Goal: Check status: Check status

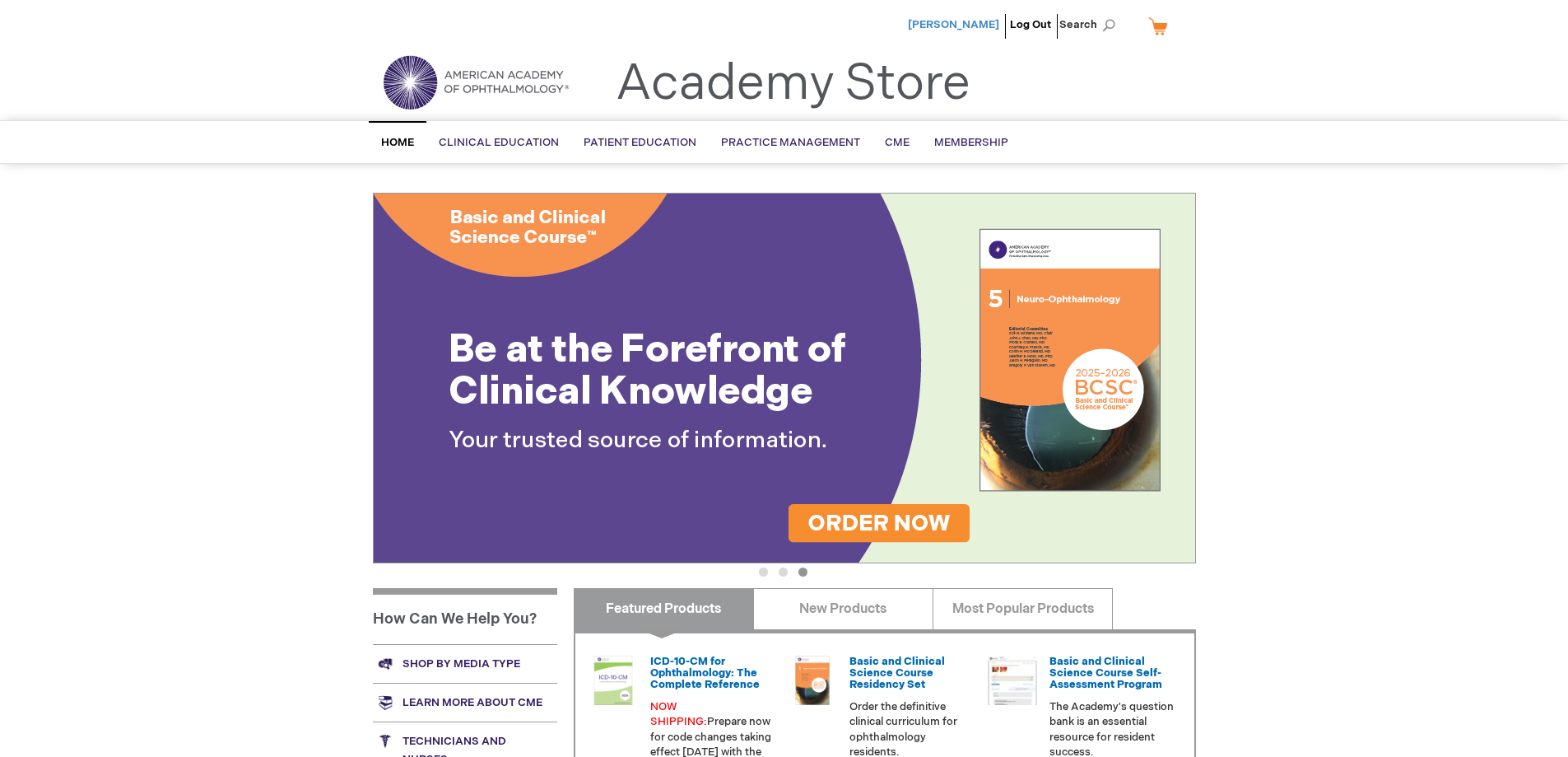
click at [961, 25] on span "[PERSON_NAME]" at bounding box center [954, 25] width 92 height 13
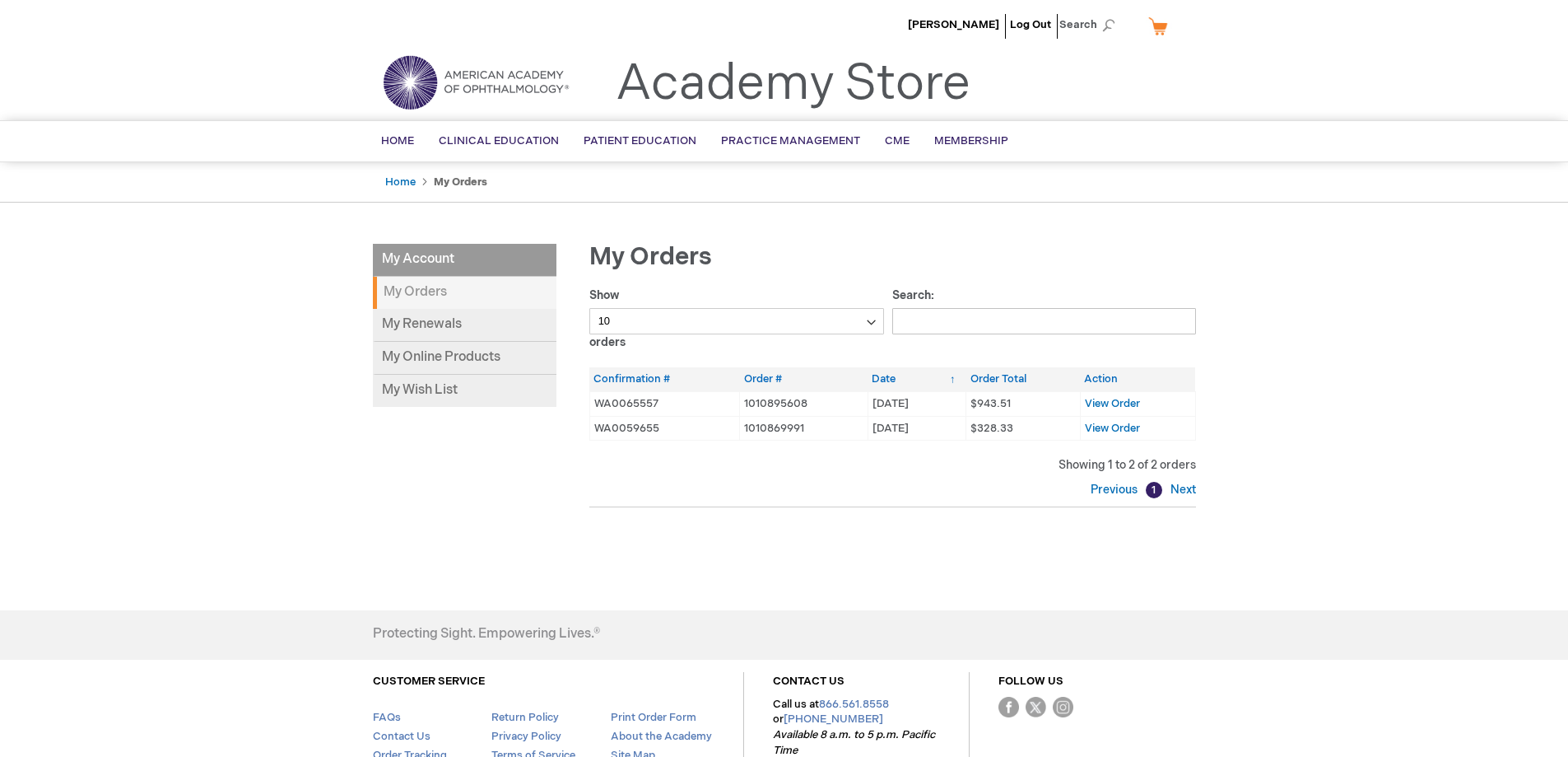
click at [430, 289] on strong "My Orders" at bounding box center [465, 293] width 183 height 32
click at [1040, 16] on li "Log Out" at bounding box center [1030, 24] width 50 height 50
click at [1032, 22] on link "Log Out" at bounding box center [1030, 25] width 41 height 13
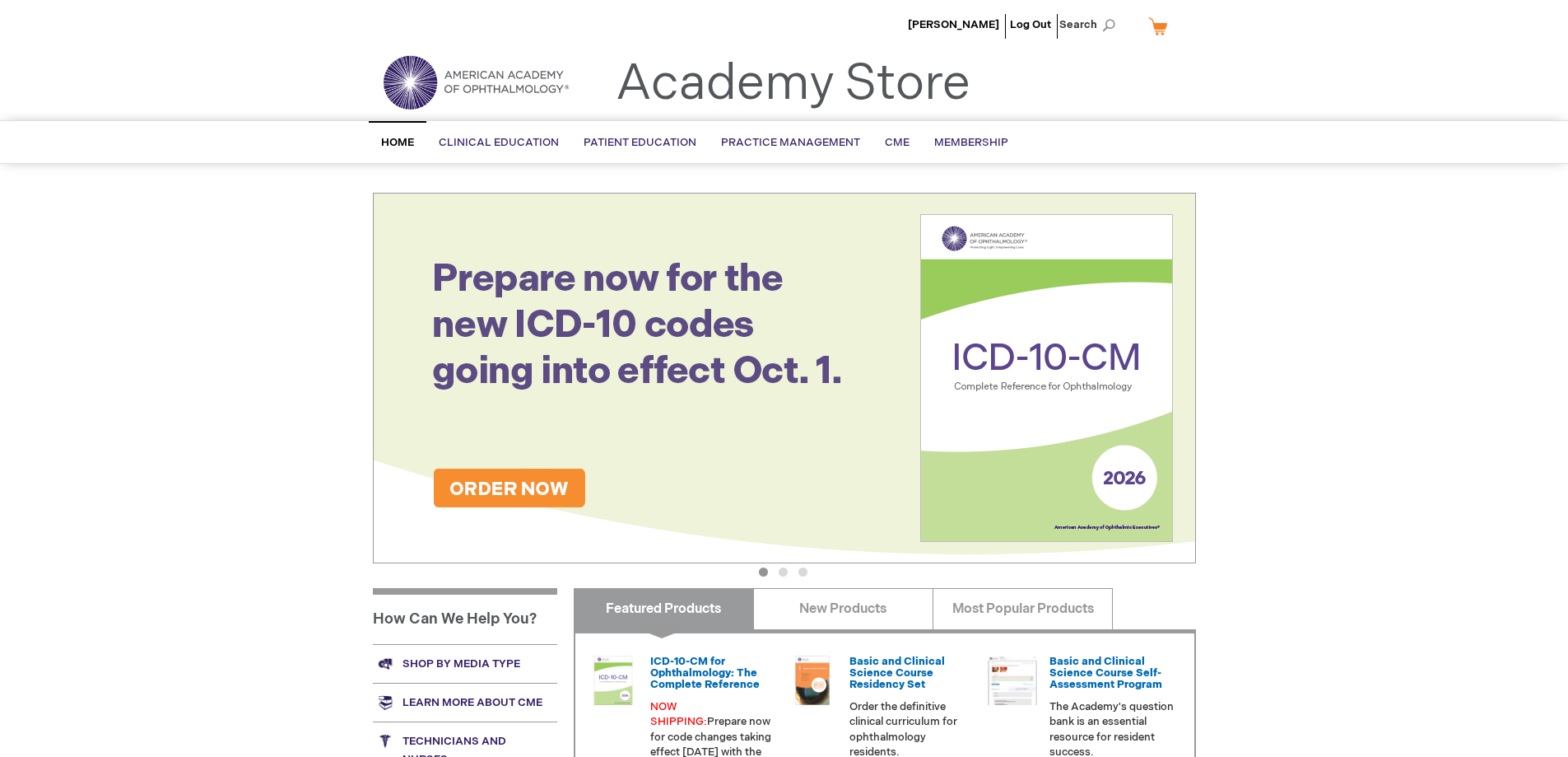
click at [961, 15] on li "Danielle Palansky" at bounding box center [954, 24] width 99 height 50
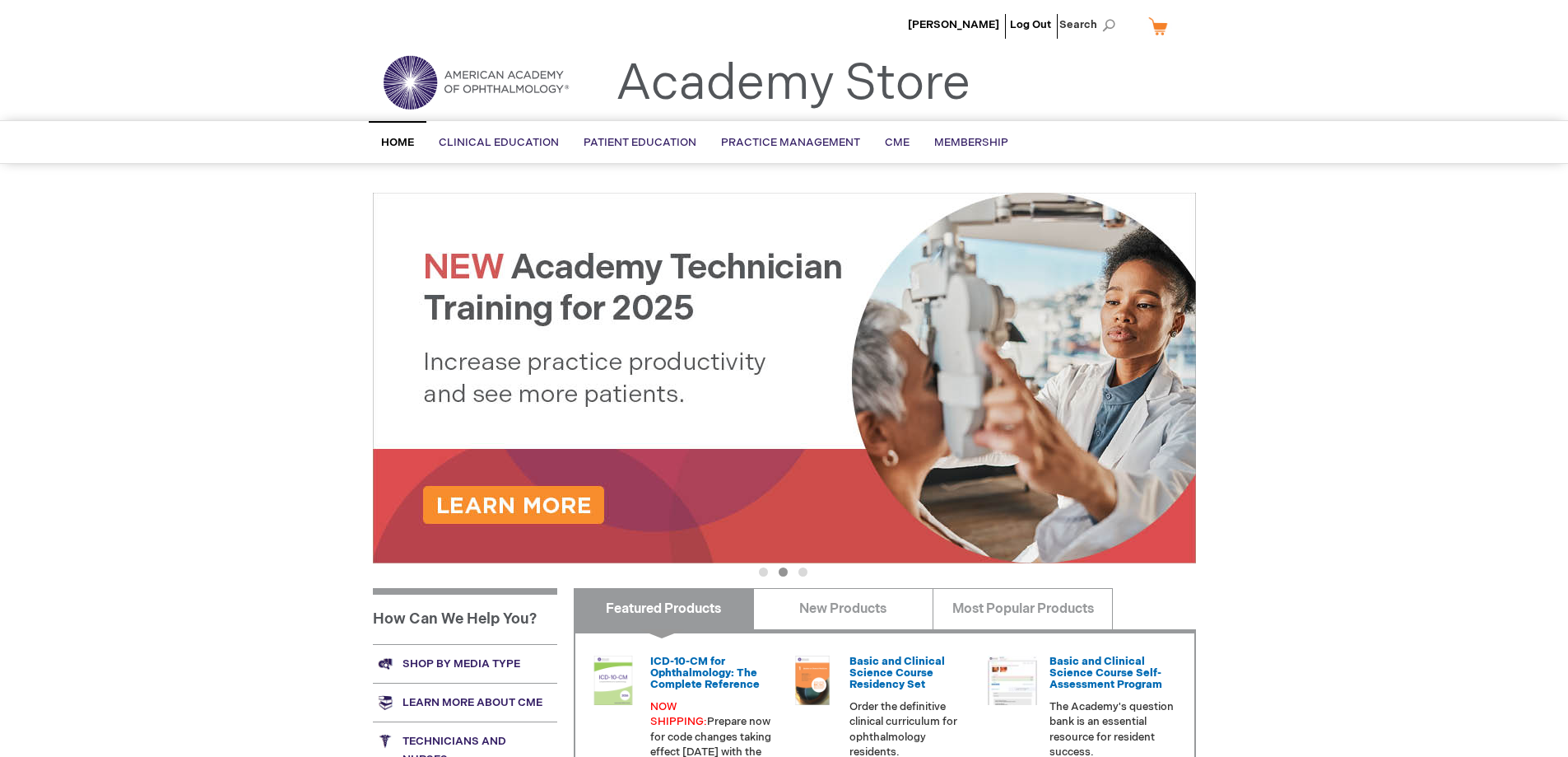
click at [961, 40] on li "Danielle Palansky" at bounding box center [954, 24] width 99 height 50
click at [962, 29] on span "[PERSON_NAME]" at bounding box center [954, 25] width 92 height 13
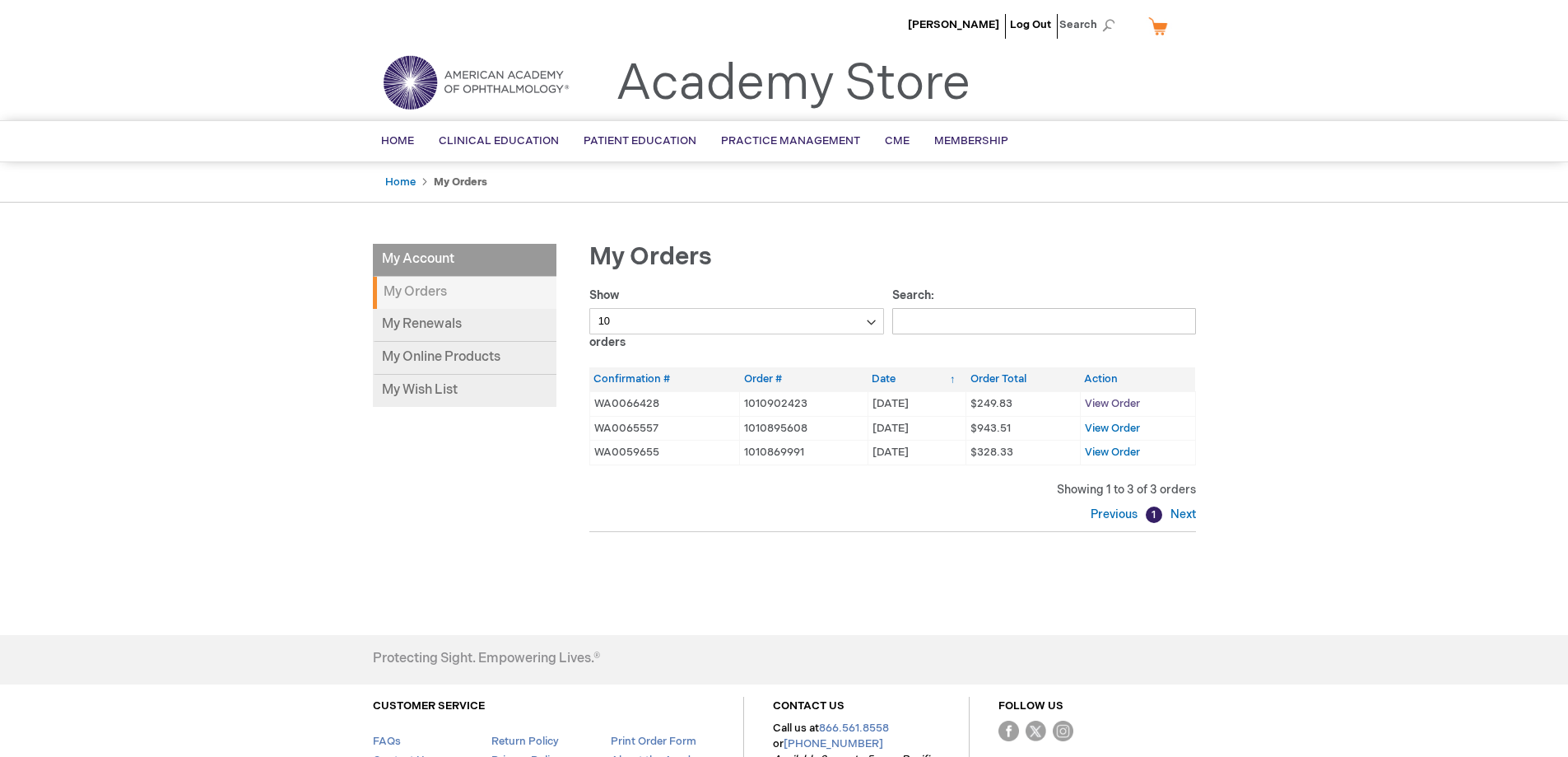
click at [1114, 404] on span "View Order" at bounding box center [1113, 403] width 56 height 13
